Goal: Information Seeking & Learning: Check status

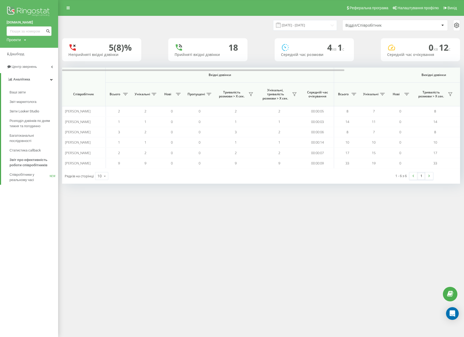
click at [375, 28] on div "Відділ/Співробітник" at bounding box center [394, 25] width 105 height 11
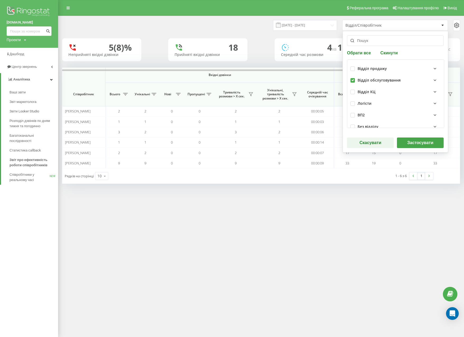
click at [415, 146] on button "Застосувати" at bounding box center [420, 142] width 47 height 11
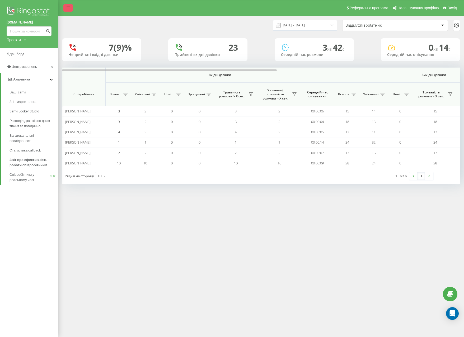
click at [64, 6] on link at bounding box center [67, 7] width 9 height 7
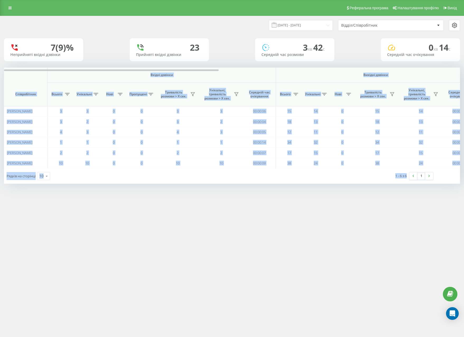
drag, startPoint x: 24, startPoint y: 80, endPoint x: 404, endPoint y: 176, distance: 391.5
click at [404, 184] on div "[DATE] - [DATE] Відділ/Співробітник 7 (9)% Неприйняті вхідні дзвінки 23 Прийнят…" at bounding box center [232, 105] width 464 height 178
copy div "Loremi dolorsi Ametcon adipisc Eli seddoei Temporincidi Utlabo Etdolorem Aliq E…"
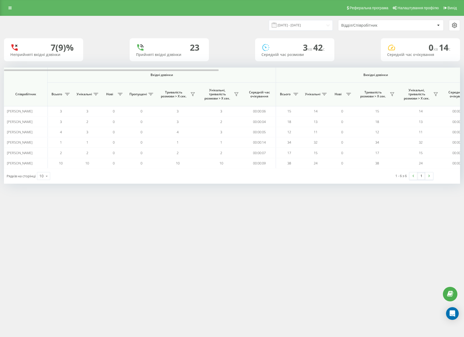
click at [353, 26] on div "Відділ/Співробітник" at bounding box center [372, 25] width 63 height 4
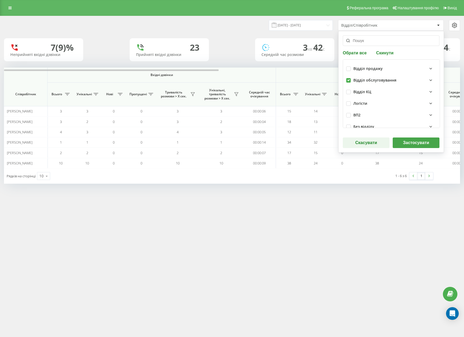
click at [414, 145] on button "Застосувати" at bounding box center [415, 142] width 47 height 11
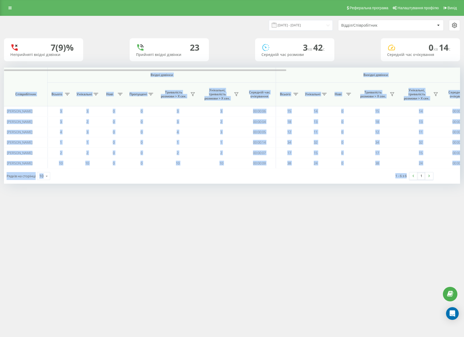
drag, startPoint x: 23, startPoint y: 80, endPoint x: 408, endPoint y: 188, distance: 399.9
click at [408, 190] on div "[DATE] - [DATE] Відділ/Співробітник 7 (9)% Неприйняті вхідні дзвінки 23 Прийнят…" at bounding box center [232, 105] width 464 height 178
copy div "Loremi dolorsi Ametcon adipisc Eli seddoei Temporincidi Utlabo Etdolorem Aliq E…"
